Goal: Information Seeking & Learning: Learn about a topic

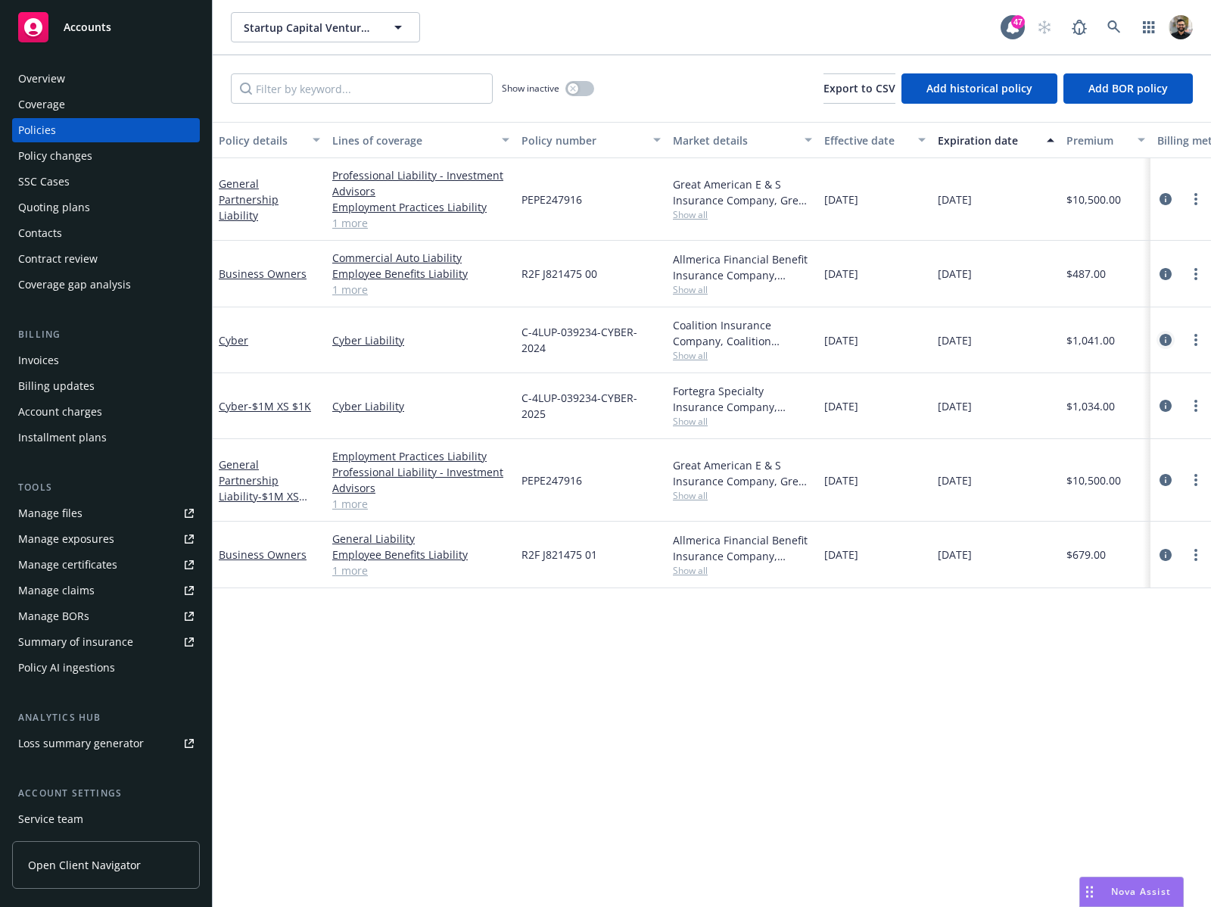
click at [1170, 338] on icon "circleInformation" at bounding box center [1166, 340] width 12 height 12
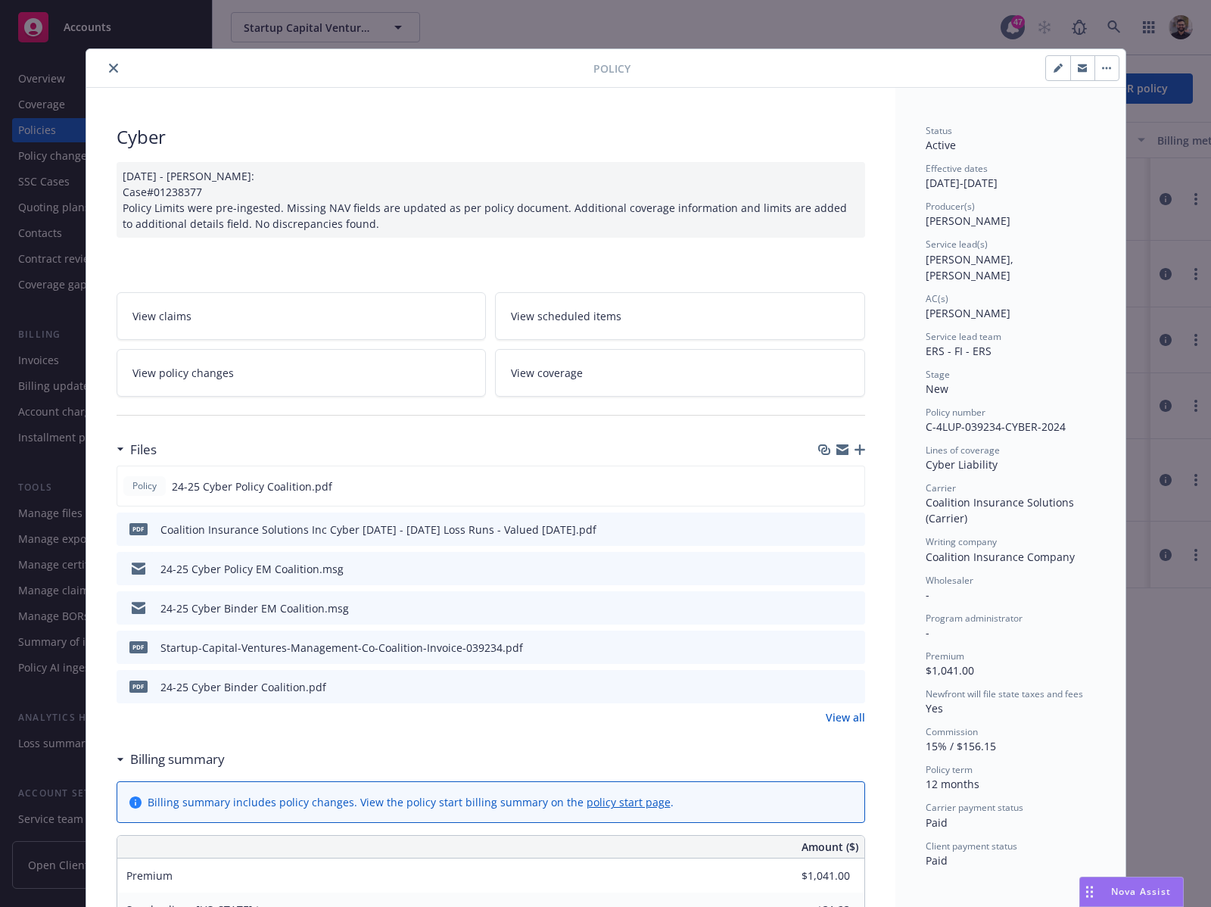
click at [413, 384] on link "View policy changes" at bounding box center [302, 373] width 370 height 48
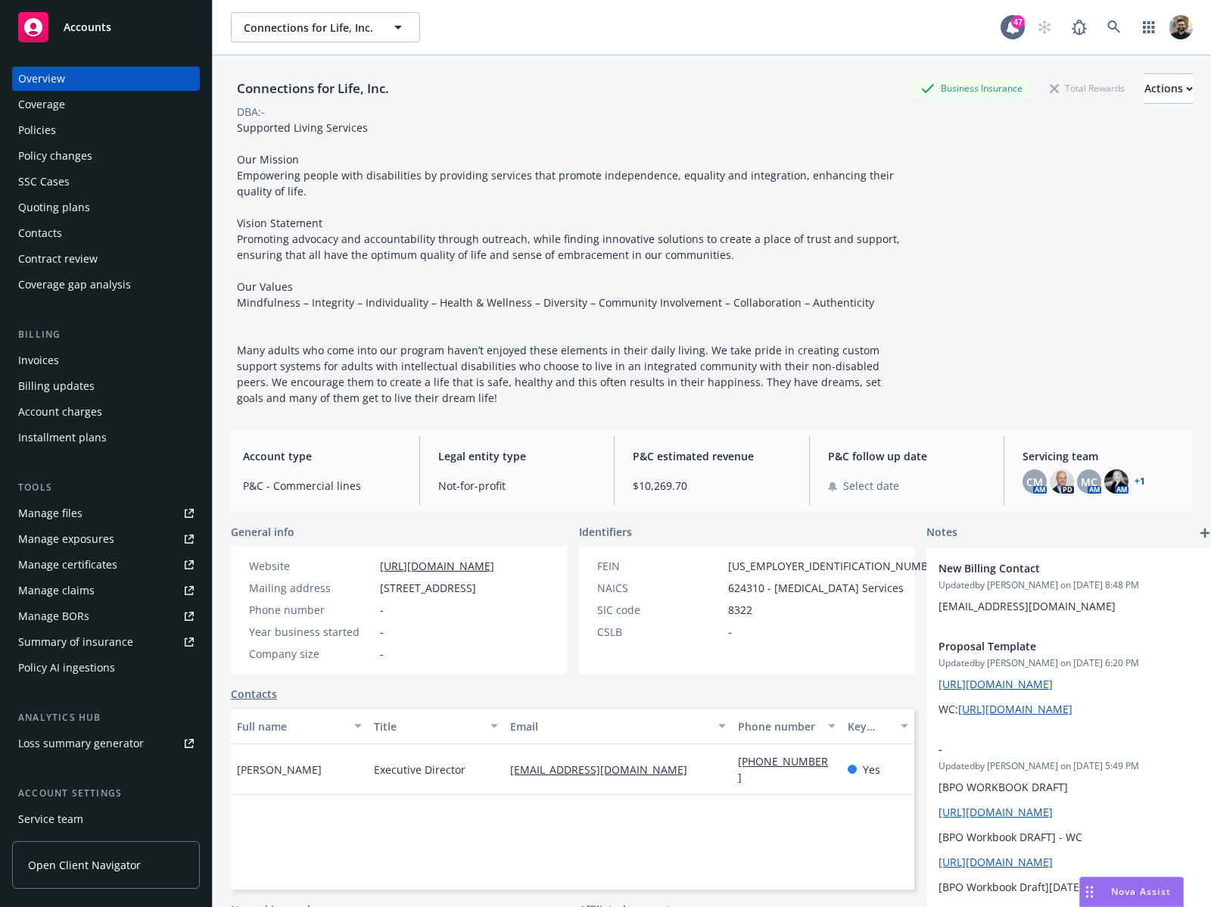
click at [89, 120] on div "Policies" at bounding box center [106, 130] width 176 height 24
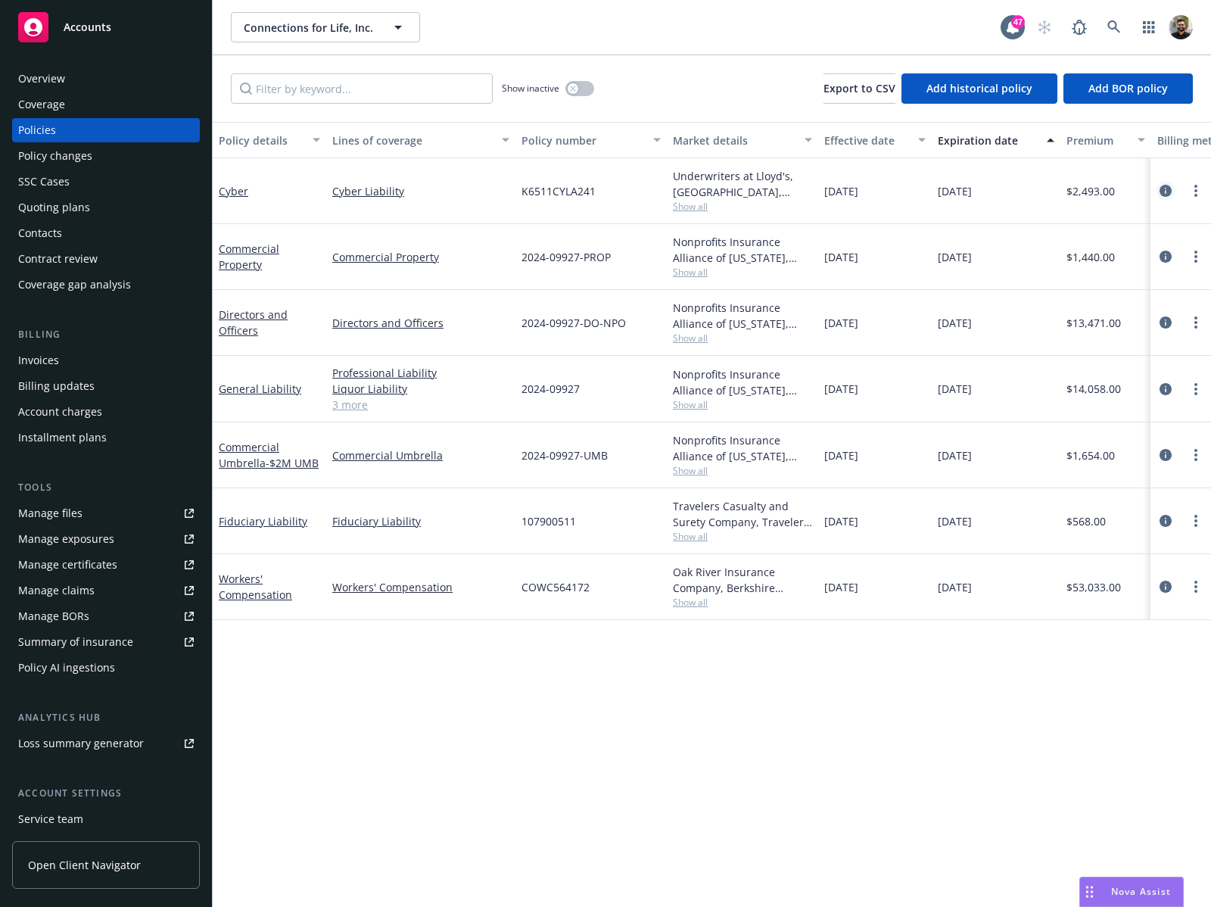
click at [1167, 190] on icon "circleInformation" at bounding box center [1166, 191] width 12 height 12
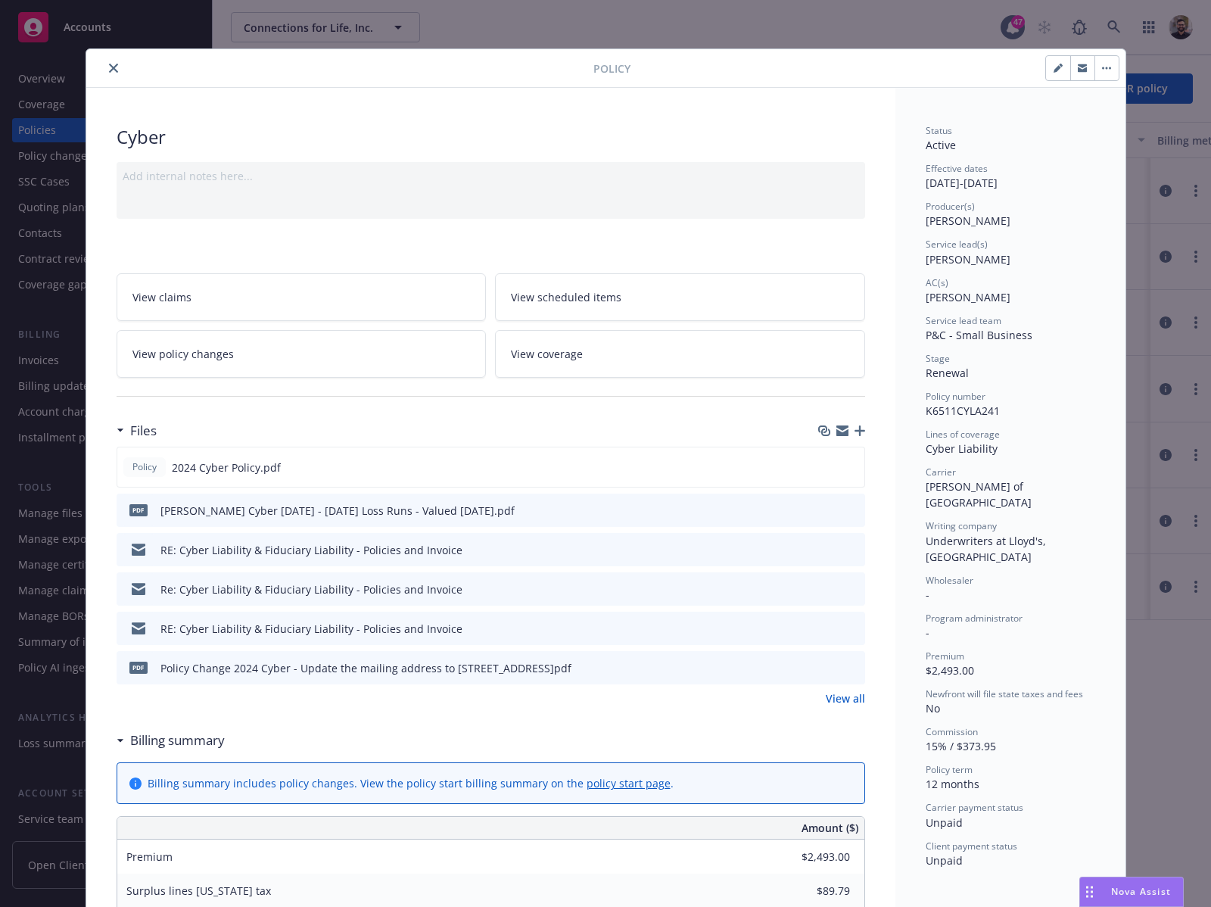
click at [1150, 128] on div "Policy Cyber Add internal notes here... View claims View scheduled items View p…" at bounding box center [605, 453] width 1211 height 907
click at [109, 68] on icon "close" at bounding box center [113, 68] width 9 height 9
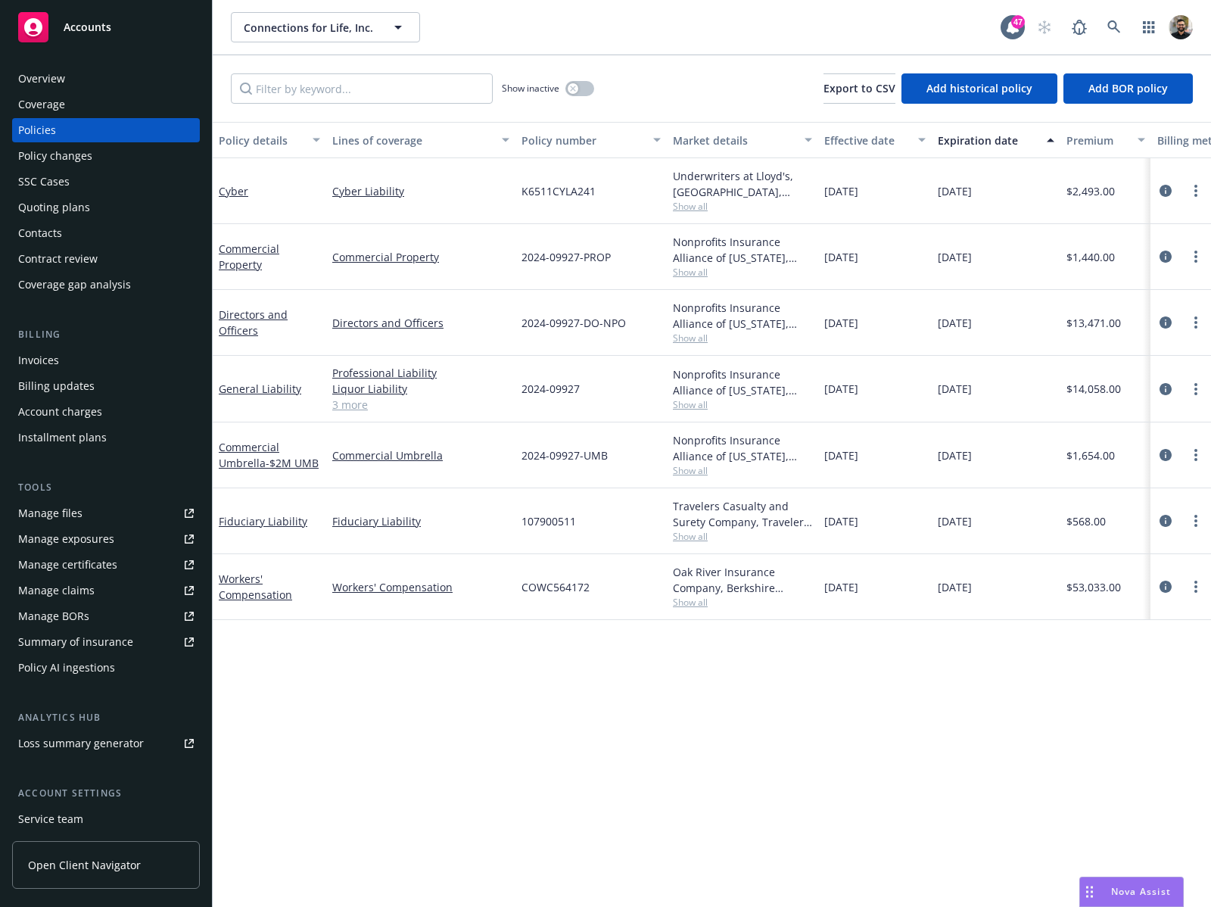
click at [106, 669] on div "Policy AI ingestions" at bounding box center [66, 668] width 97 height 24
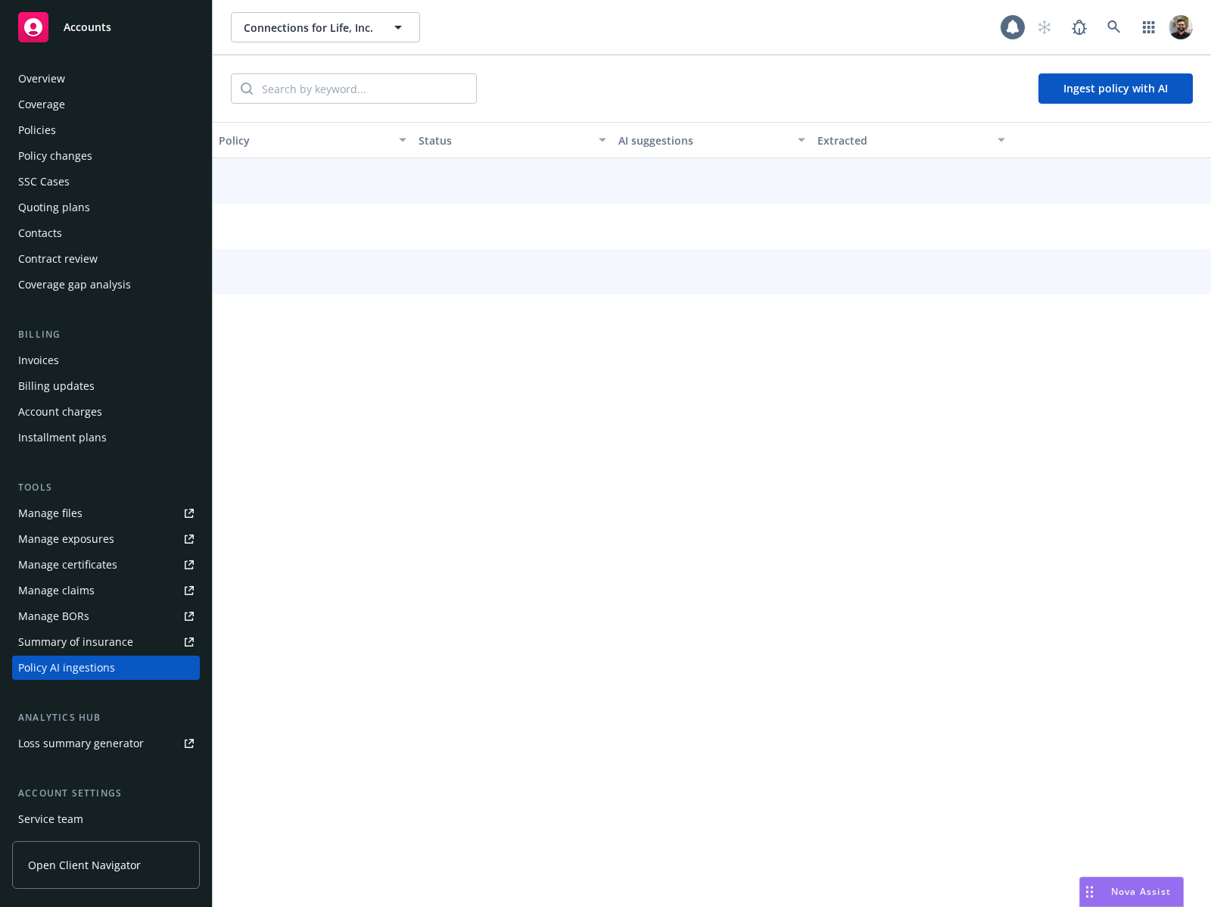
scroll to position [104, 0]
